Goal: Check status: Check status

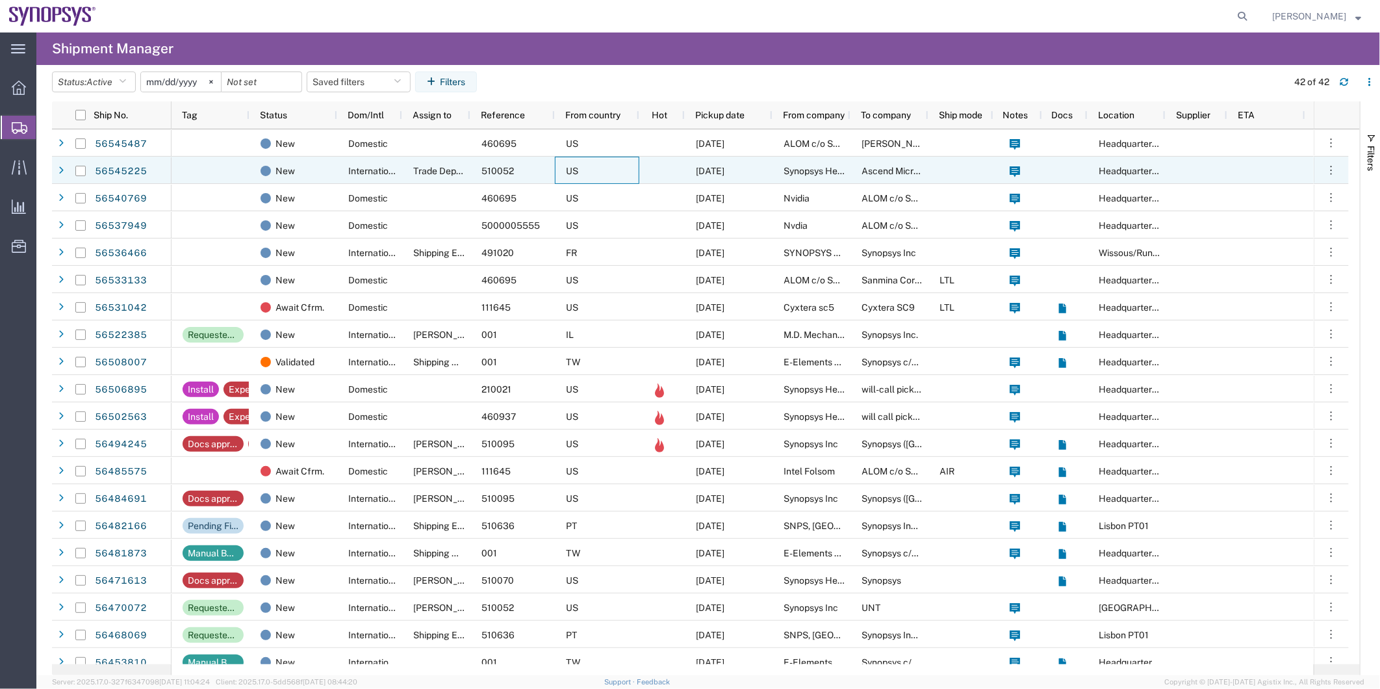
click at [584, 175] on div "US" at bounding box center [597, 170] width 84 height 27
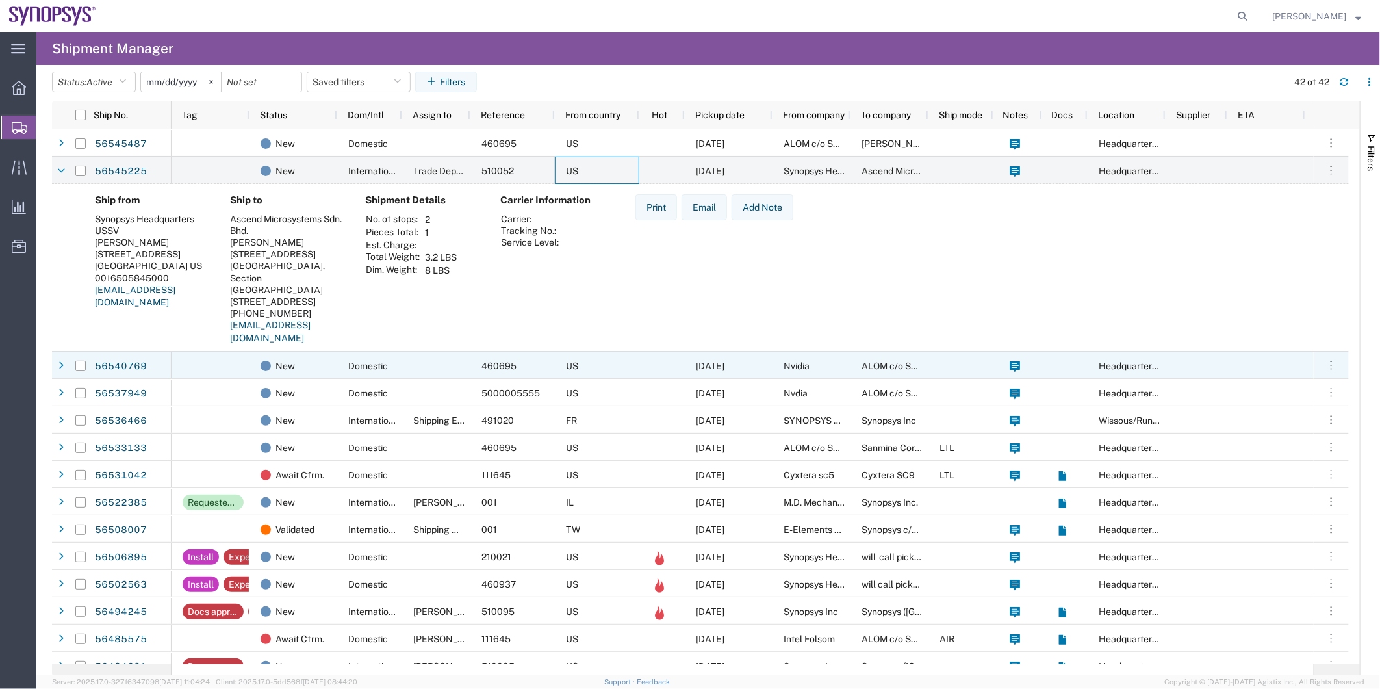
click at [405, 361] on div at bounding box center [436, 365] width 68 height 27
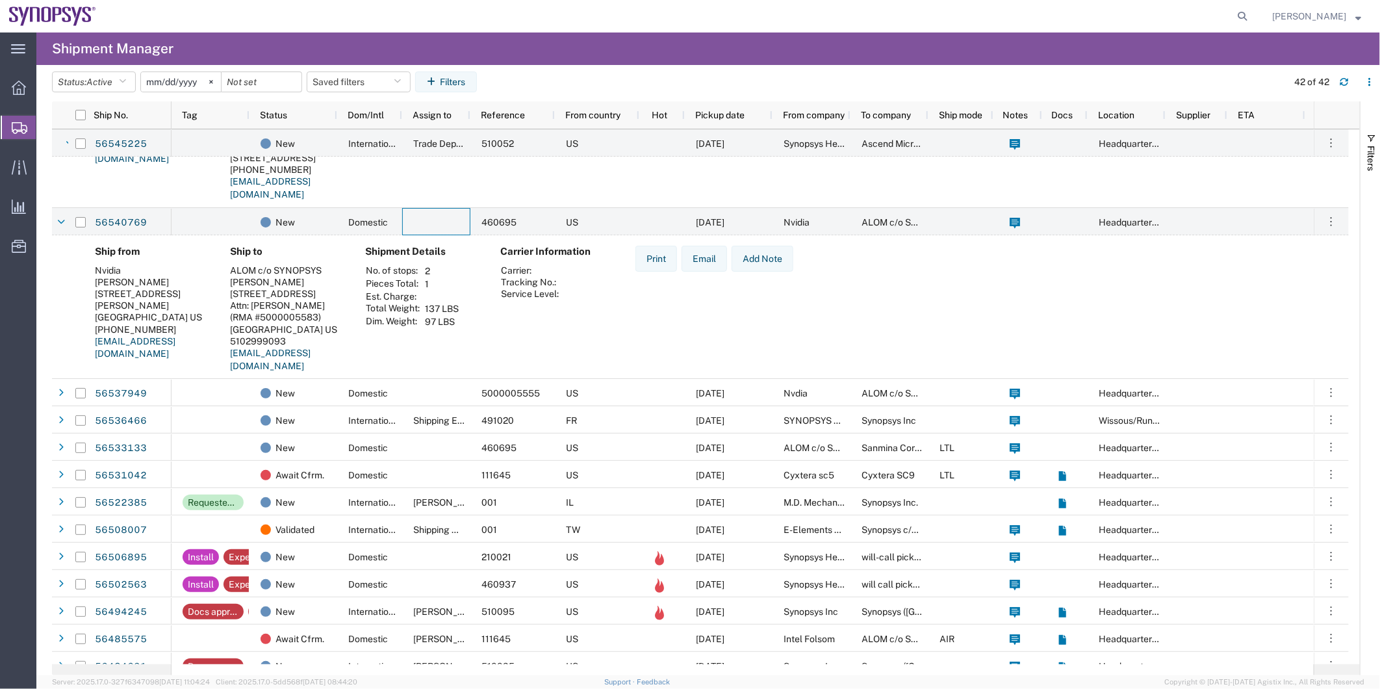
scroll to position [144, 0]
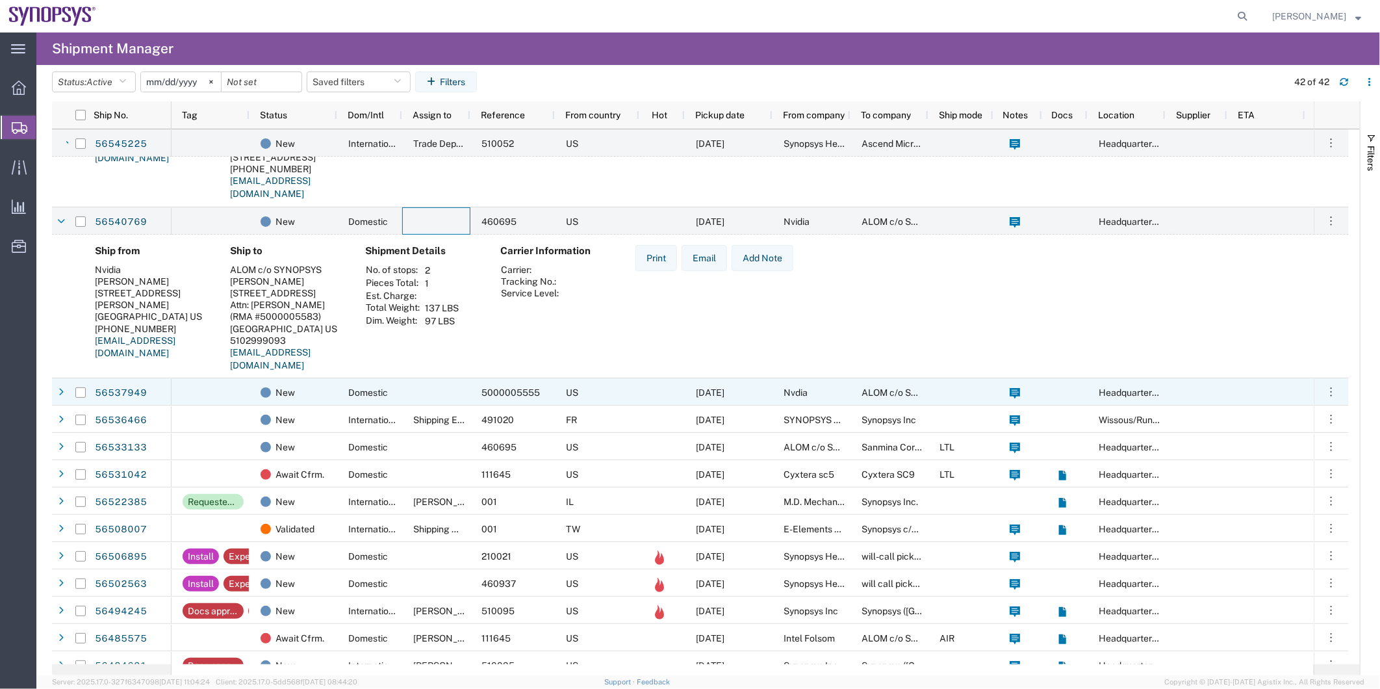
click at [411, 391] on div at bounding box center [436, 391] width 68 height 27
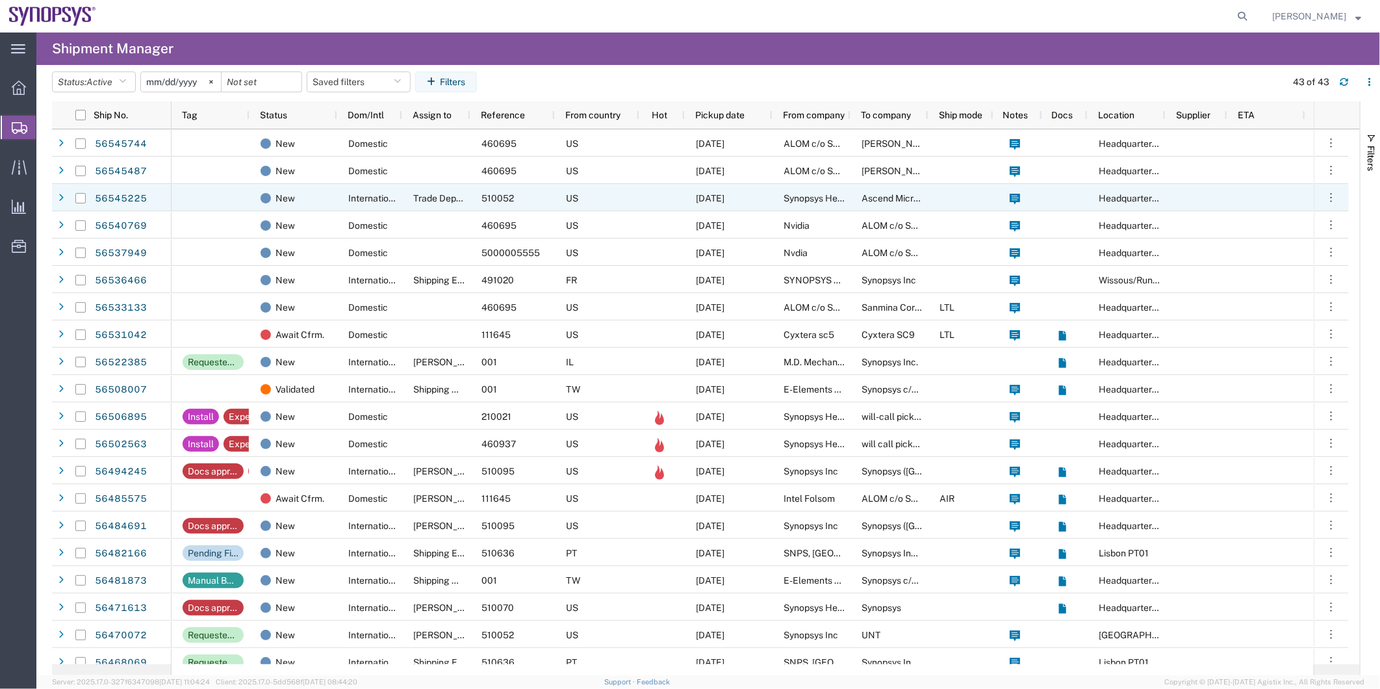
click at [614, 192] on div "US" at bounding box center [597, 197] width 84 height 27
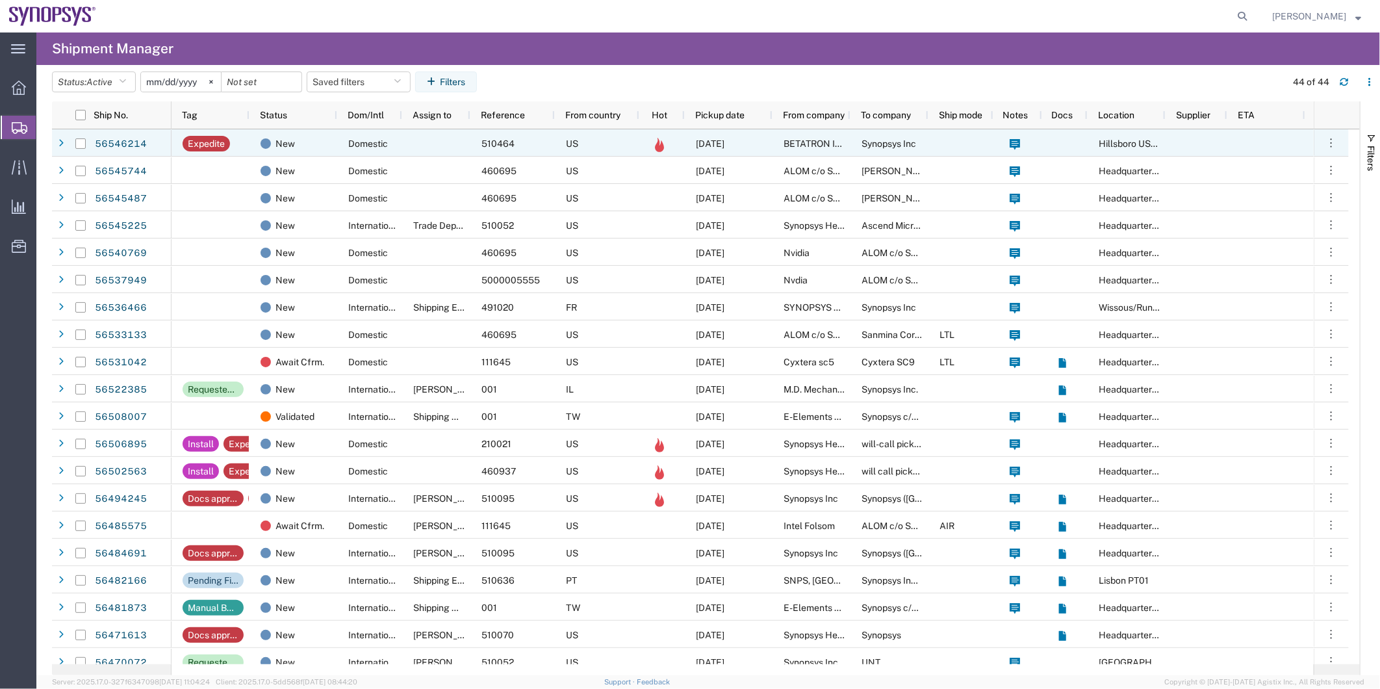
click at [397, 148] on div "Domestic" at bounding box center [369, 142] width 65 height 27
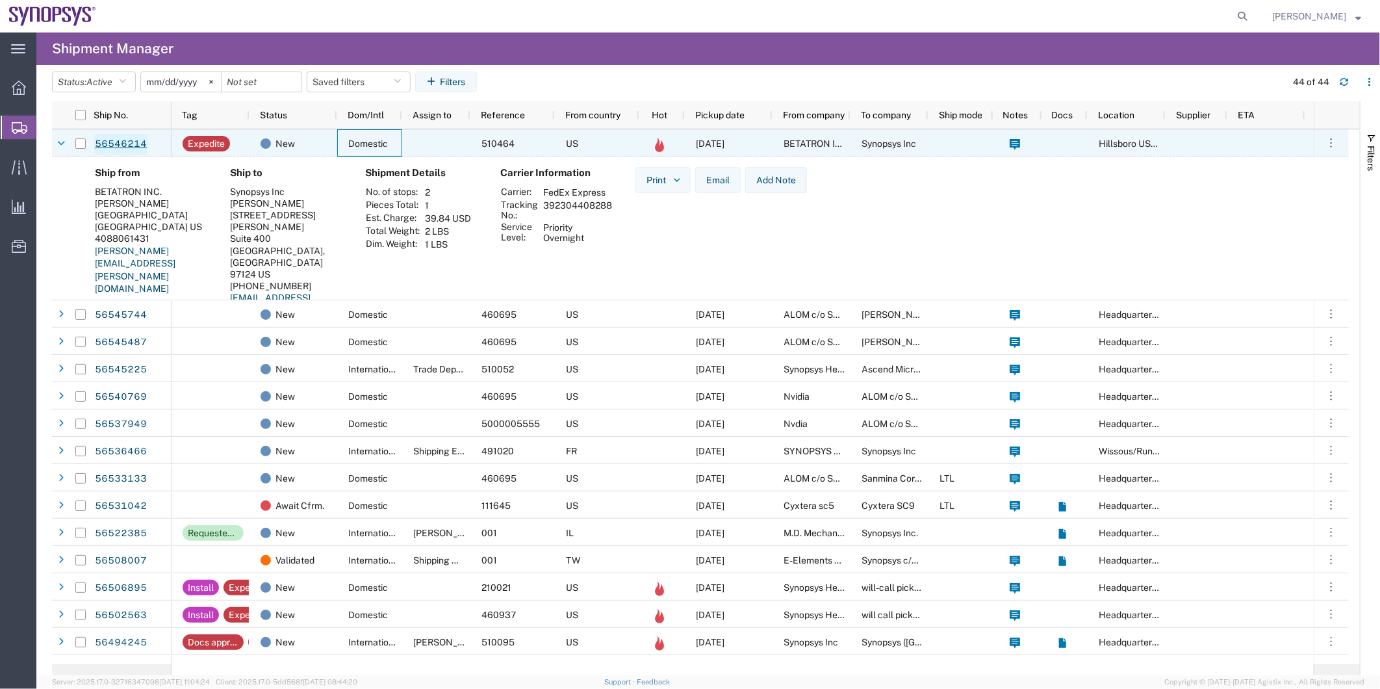
click at [125, 148] on link "56546214" at bounding box center [120, 144] width 53 height 21
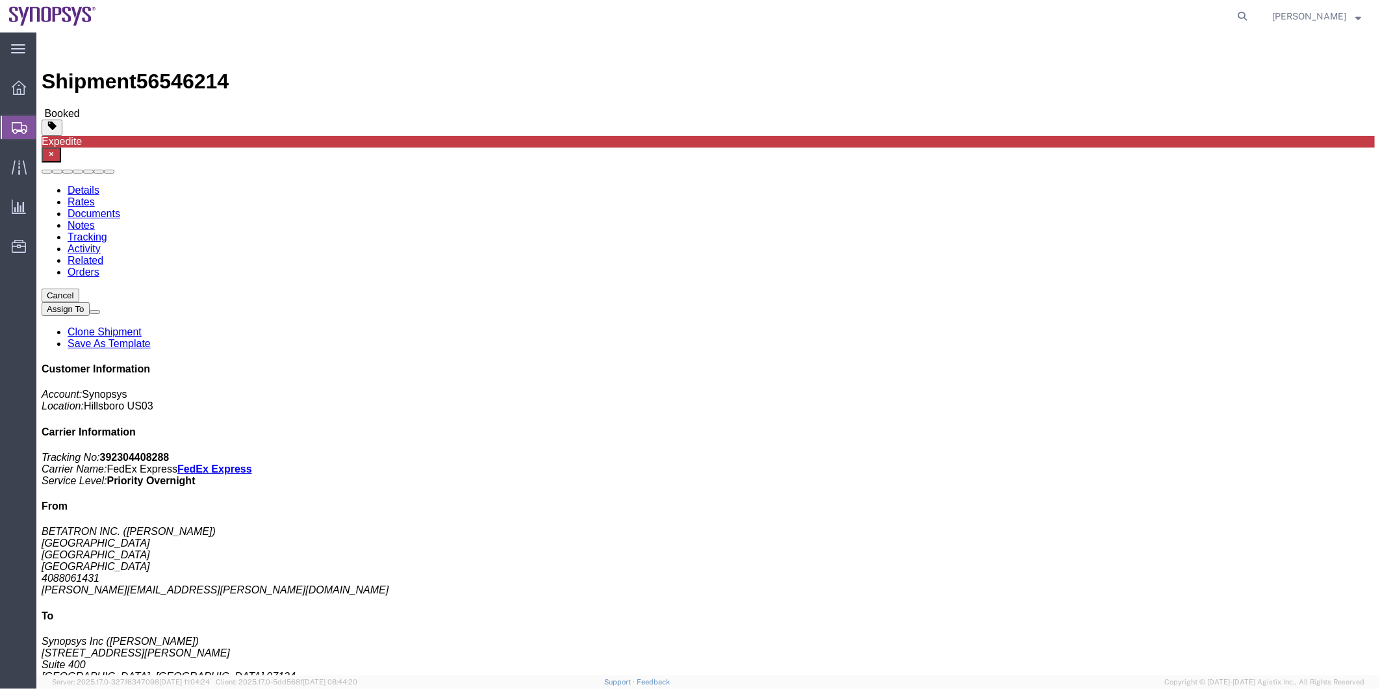
click at [0, 0] on span "Shipment Manager" at bounding box center [0, 0] width 0 height 0
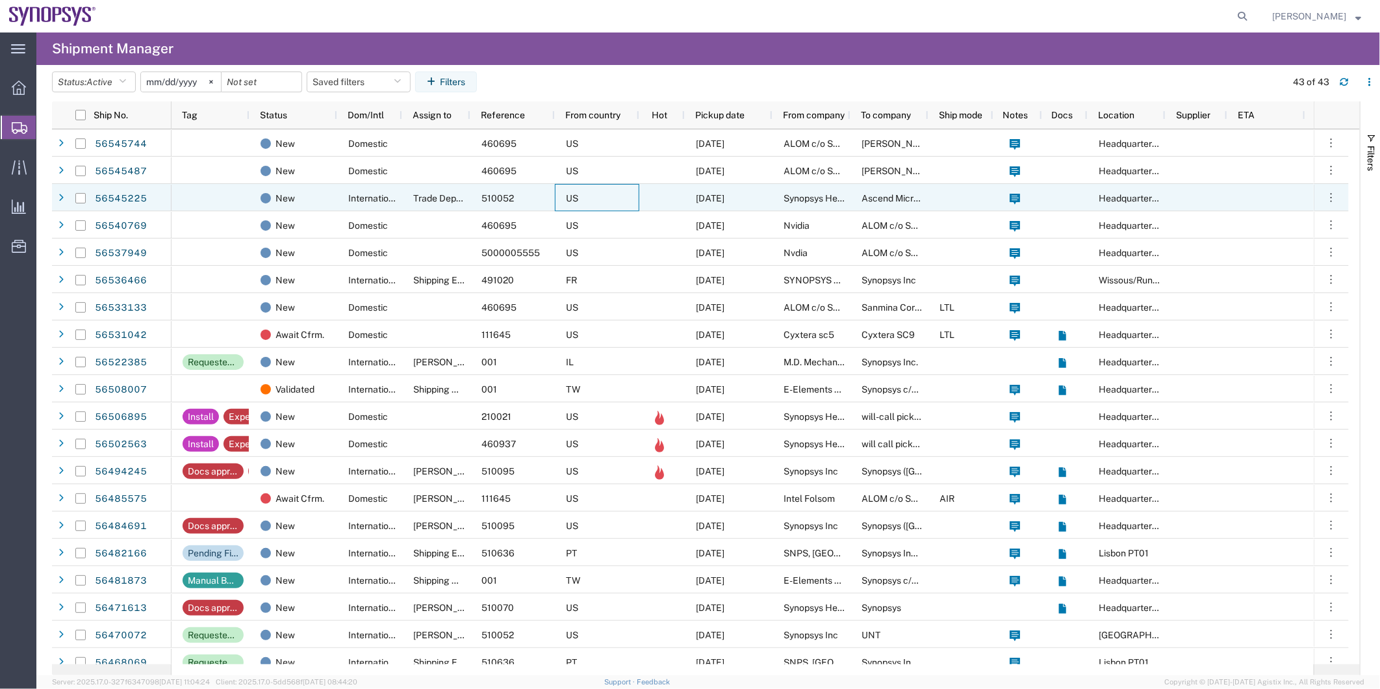
click at [587, 190] on div "US" at bounding box center [597, 197] width 84 height 27
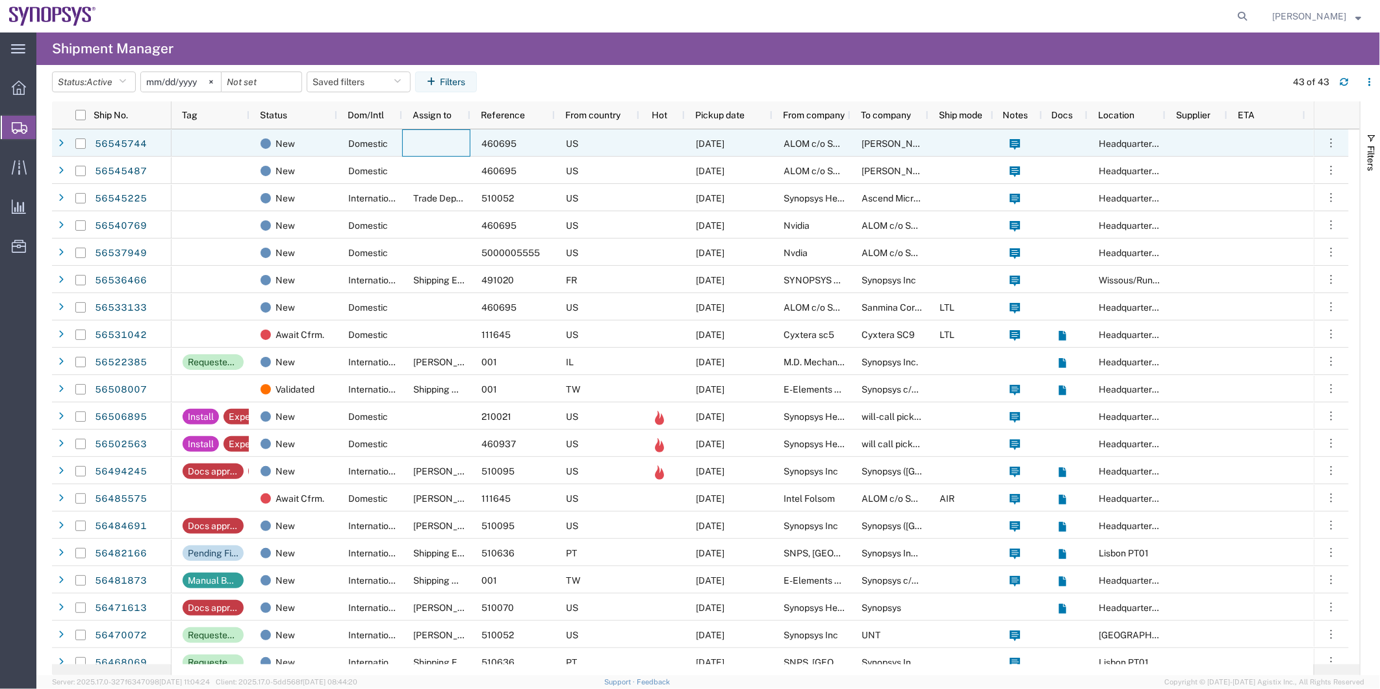
click at [439, 135] on div at bounding box center [436, 142] width 68 height 27
